Goal: Use online tool/utility: Utilize a website feature to perform a specific function

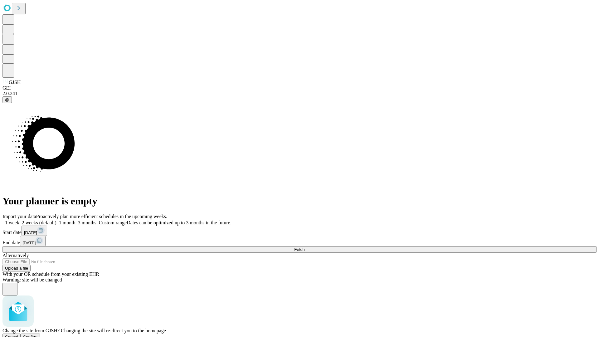
click at [38, 334] on span "Confirm" at bounding box center [30, 336] width 15 height 5
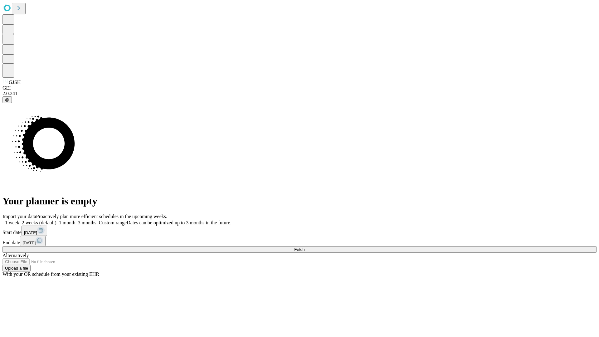
click at [75, 220] on label "1 month" at bounding box center [65, 222] width 19 height 5
click at [304, 247] on span "Fetch" at bounding box center [299, 249] width 10 height 5
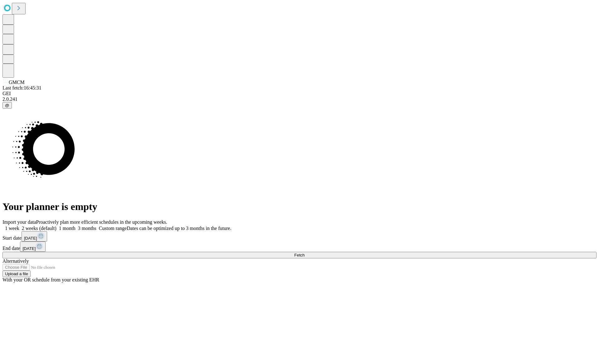
click at [75, 225] on label "1 month" at bounding box center [65, 227] width 19 height 5
click at [304, 253] on span "Fetch" at bounding box center [299, 255] width 10 height 5
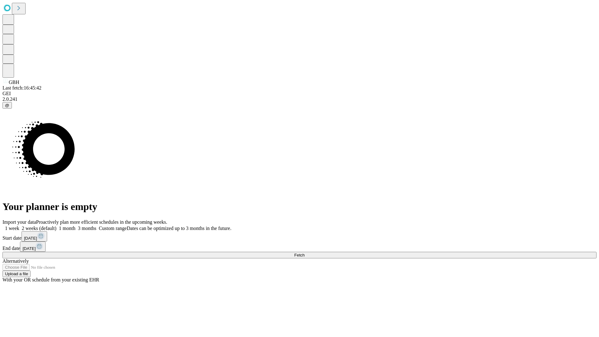
click at [75, 225] on label "1 month" at bounding box center [65, 227] width 19 height 5
click at [304, 253] on span "Fetch" at bounding box center [299, 255] width 10 height 5
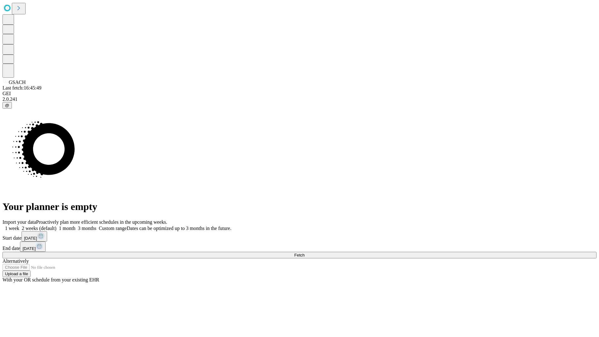
click at [75, 225] on label "1 month" at bounding box center [65, 227] width 19 height 5
click at [304, 253] on span "Fetch" at bounding box center [299, 255] width 10 height 5
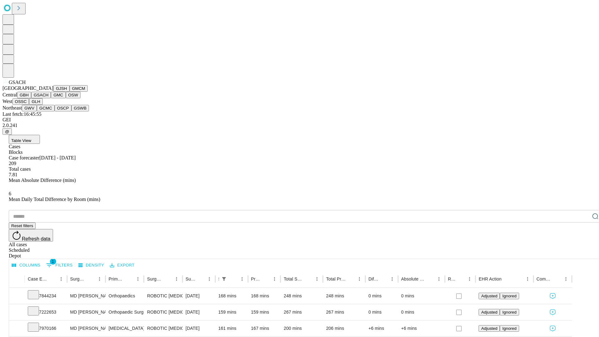
click at [51, 98] on button "GMC" at bounding box center [58, 95] width 15 height 7
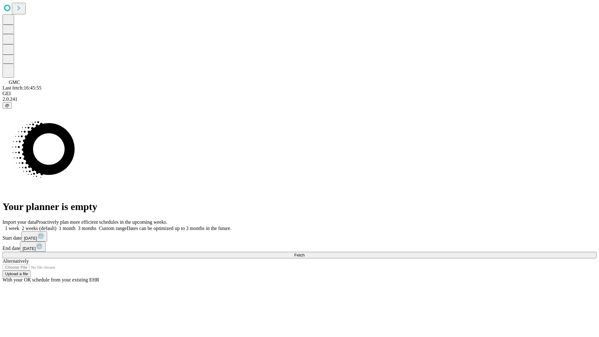
click at [304, 253] on span "Fetch" at bounding box center [299, 255] width 10 height 5
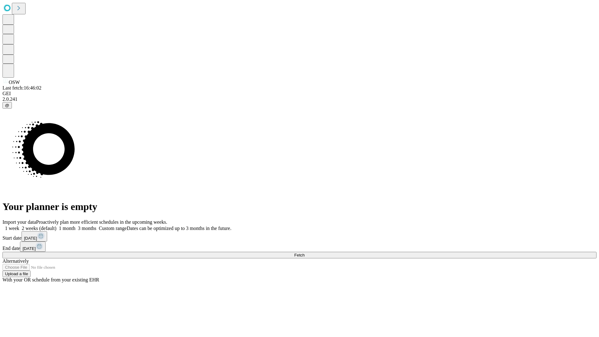
click at [75, 225] on label "1 month" at bounding box center [65, 227] width 19 height 5
click at [304, 253] on span "Fetch" at bounding box center [299, 255] width 10 height 5
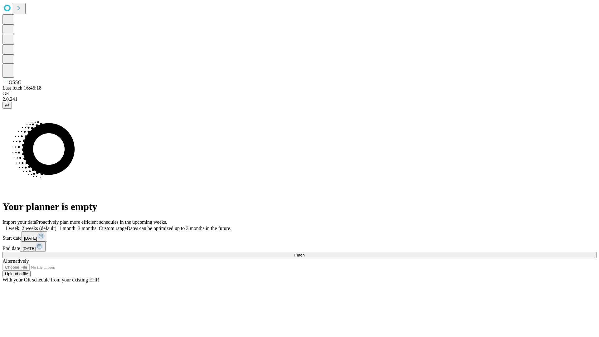
click at [75, 225] on label "1 month" at bounding box center [65, 227] width 19 height 5
click at [304, 253] on span "Fetch" at bounding box center [299, 255] width 10 height 5
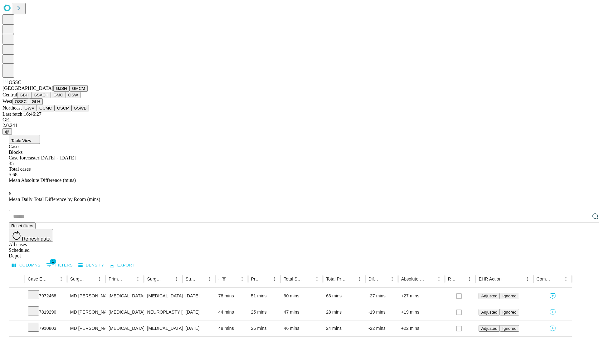
click at [42, 105] on button "GLH" at bounding box center [35, 101] width 13 height 7
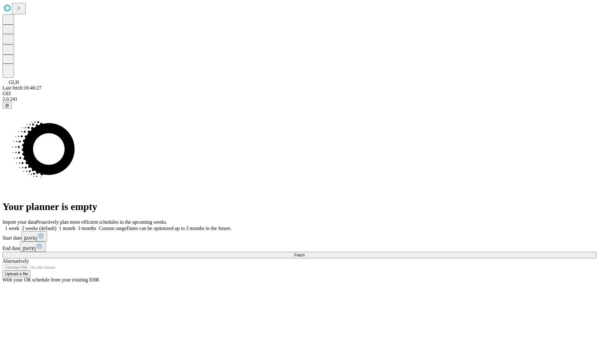
click at [75, 225] on label "1 month" at bounding box center [65, 227] width 19 height 5
click at [304, 253] on span "Fetch" at bounding box center [299, 255] width 10 height 5
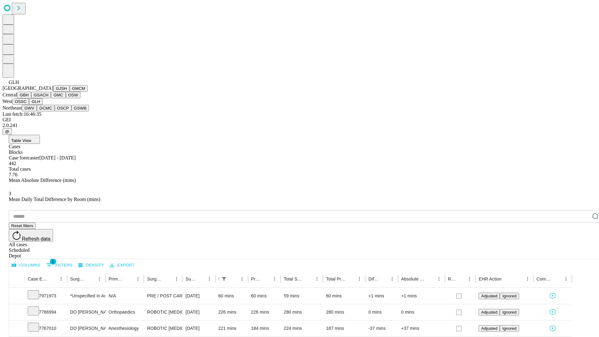
click at [37, 111] on button "GWV" at bounding box center [29, 108] width 15 height 7
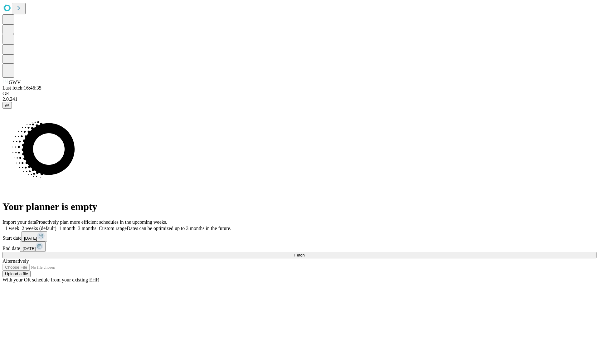
click at [75, 225] on label "1 month" at bounding box center [65, 227] width 19 height 5
click at [304, 253] on span "Fetch" at bounding box center [299, 255] width 10 height 5
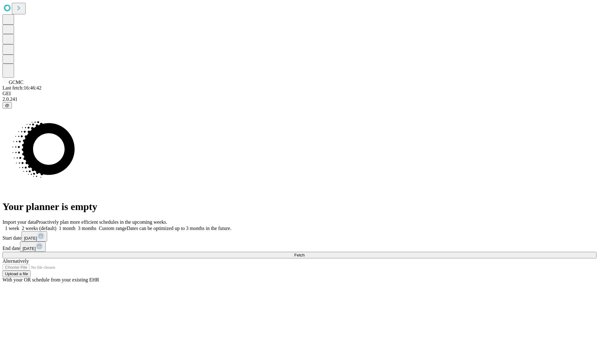
click at [75, 225] on label "1 month" at bounding box center [65, 227] width 19 height 5
click at [304, 253] on span "Fetch" at bounding box center [299, 255] width 10 height 5
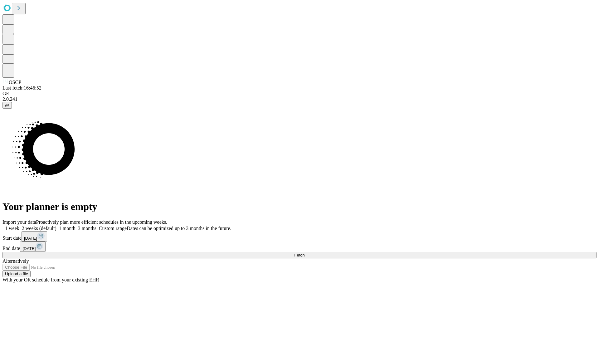
click at [75, 225] on label "1 month" at bounding box center [65, 227] width 19 height 5
click at [304, 253] on span "Fetch" at bounding box center [299, 255] width 10 height 5
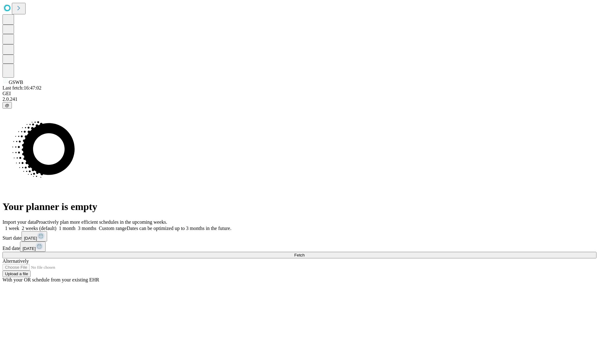
click at [75, 225] on label "1 month" at bounding box center [65, 227] width 19 height 5
click at [304, 253] on span "Fetch" at bounding box center [299, 255] width 10 height 5
